Goal: Check status: Check status

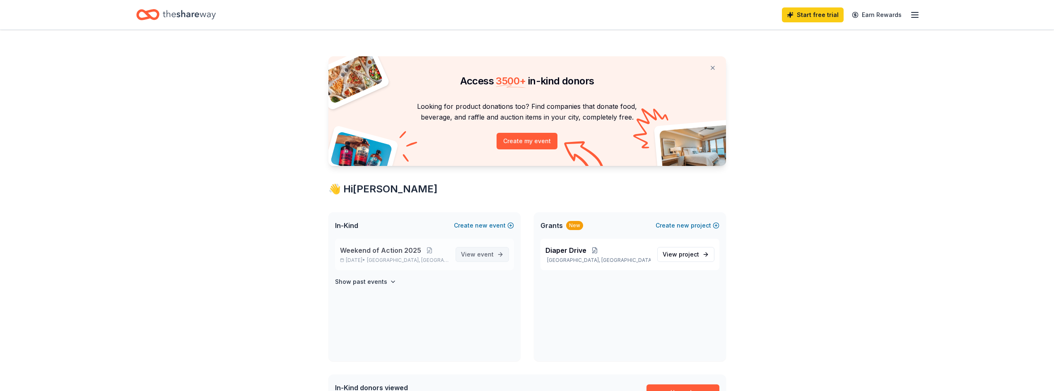
click at [480, 255] on span "event" at bounding box center [485, 254] width 17 height 7
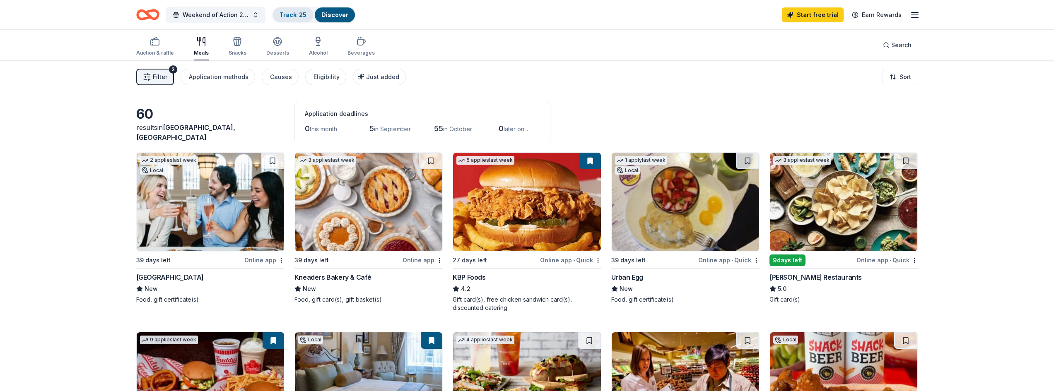
click at [292, 16] on link "Track · 25" at bounding box center [292, 14] width 27 height 7
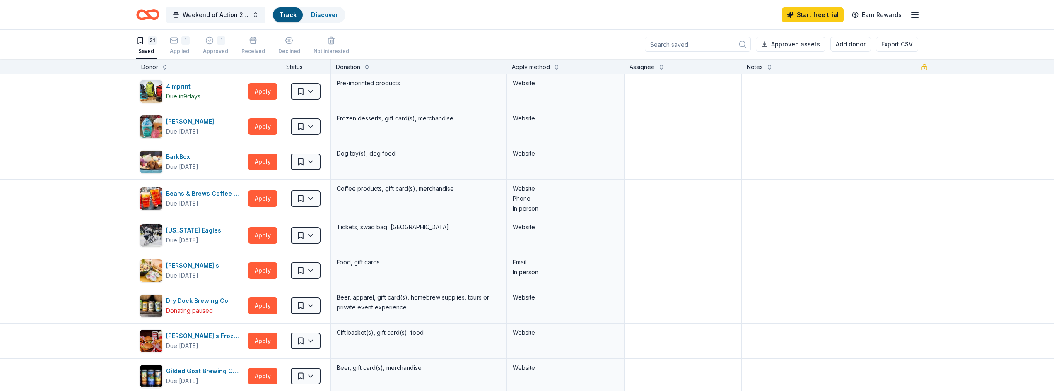
scroll to position [0, 0]
click at [222, 45] on div "1 Approved" at bounding box center [215, 45] width 25 height 18
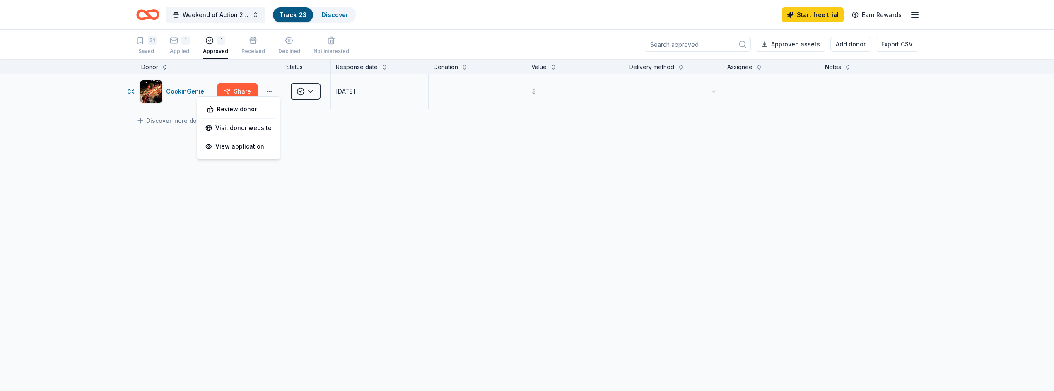
click at [272, 91] on button "button" at bounding box center [269, 91] width 17 height 7
click at [305, 154] on div "CookinGenie Share Approved [DATE] $ Discover more donors" at bounding box center [527, 169] width 1054 height 191
click at [191, 89] on div "CookinGenie" at bounding box center [186, 92] width 41 height 10
click at [314, 94] on html "Weekend of Action 2025 Track · 23 Discover Start free trial Earn Rewards 21 Sav…" at bounding box center [527, 195] width 1054 height 391
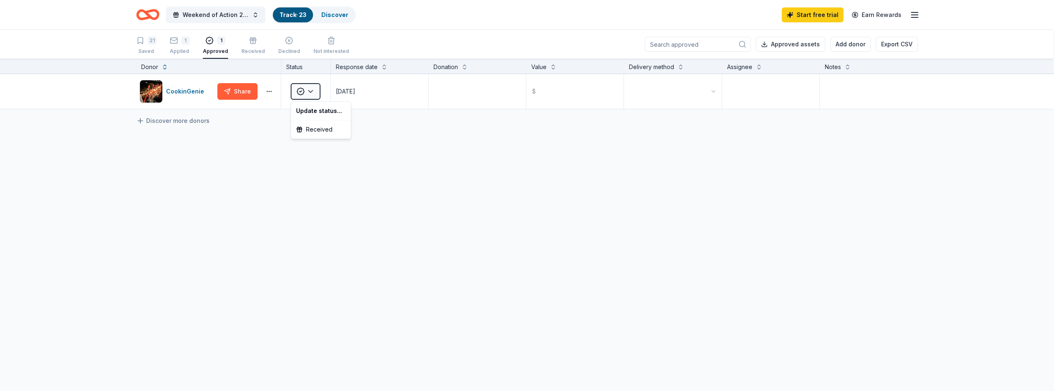
click at [426, 194] on html "Weekend of Action 2025 Track · 23 Discover Start free trial Earn Rewards 21 Sav…" at bounding box center [530, 195] width 1060 height 391
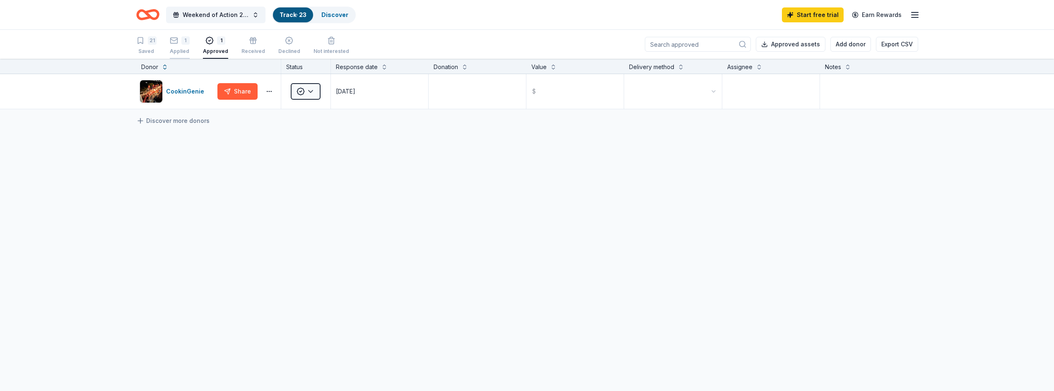
click at [180, 41] on div "1" at bounding box center [180, 40] width 20 height 8
